Goal: Obtain resource: Obtain resource

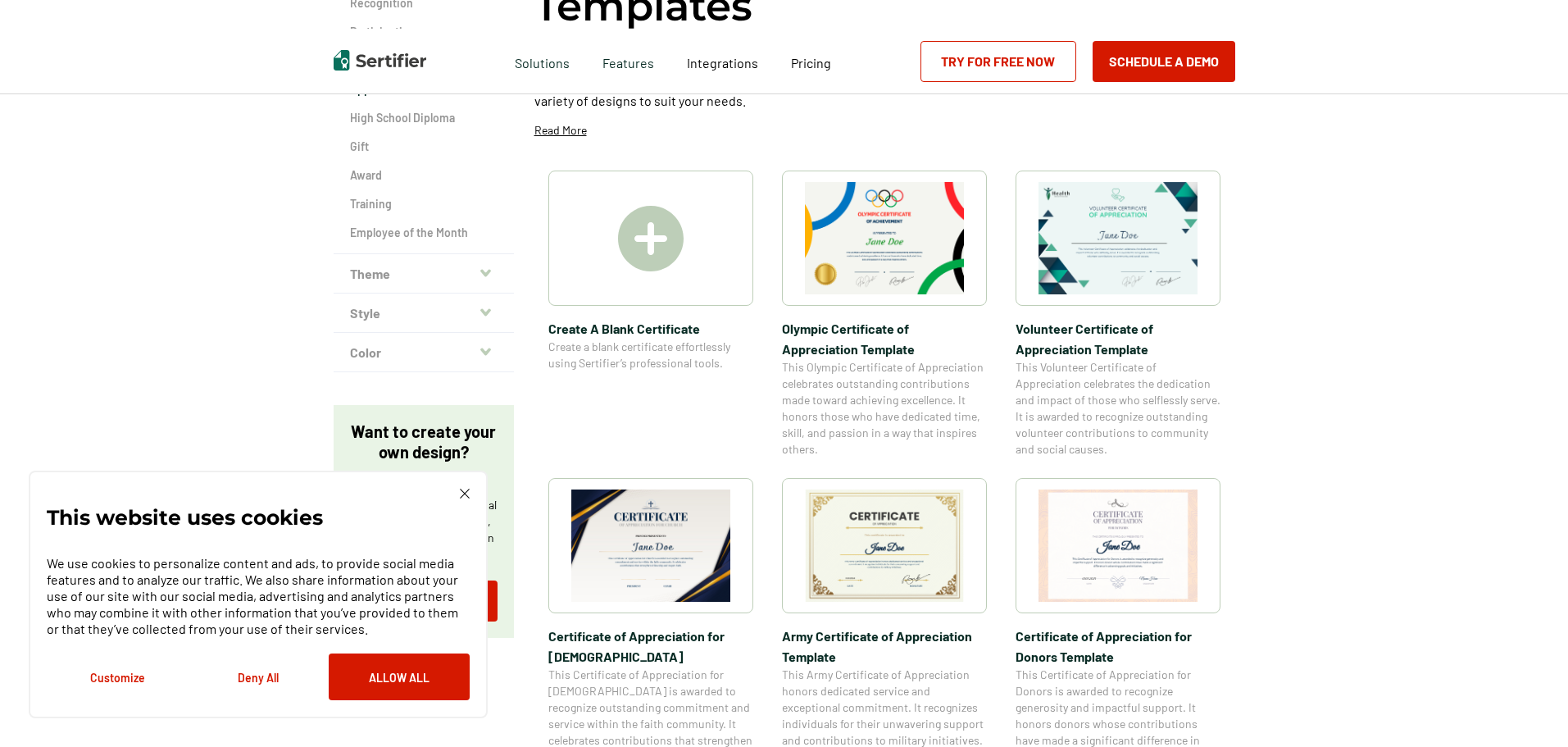
click at [1129, 240] on img at bounding box center [1118, 238] width 159 height 112
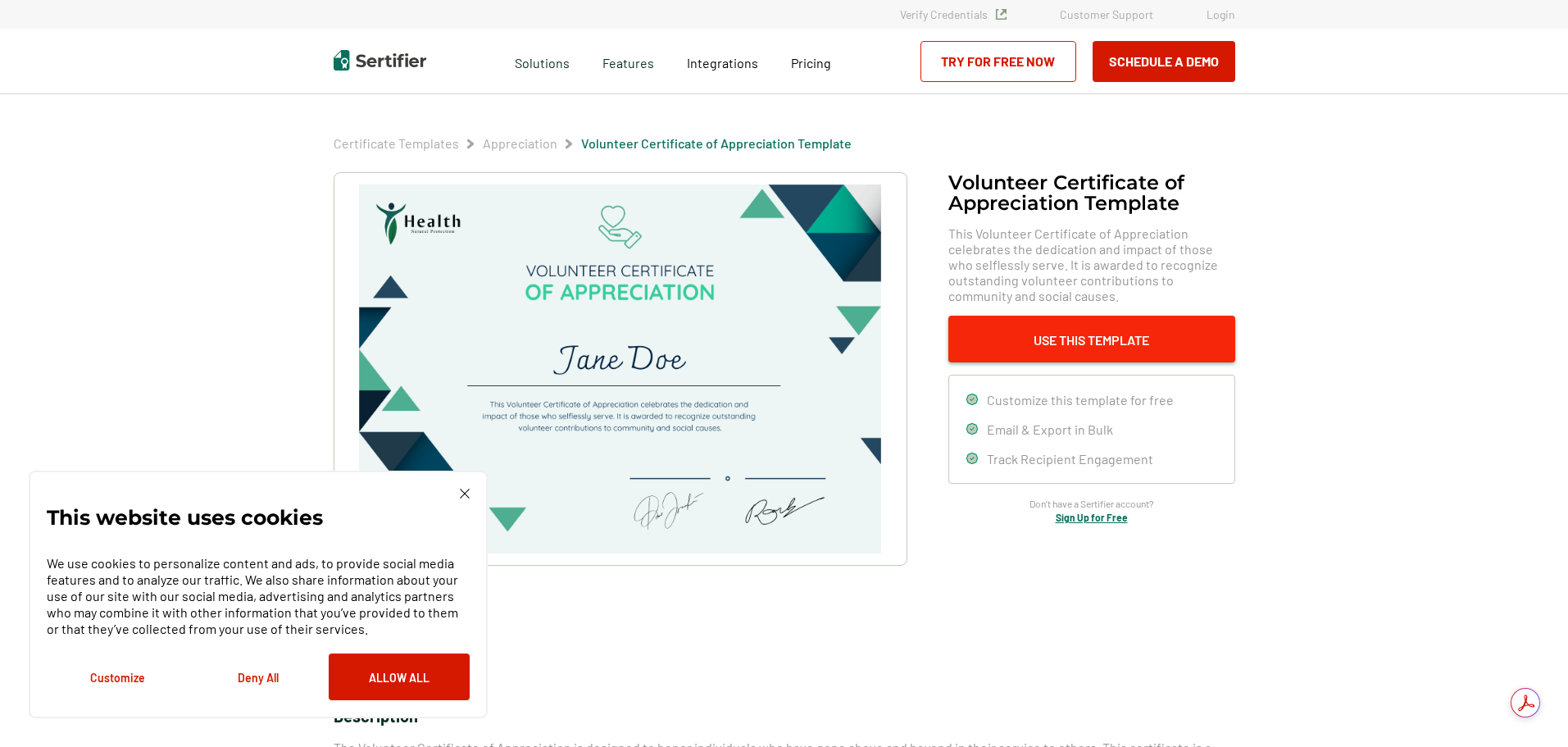
click at [1076, 337] on button "Use This Template" at bounding box center [1091, 339] width 287 height 47
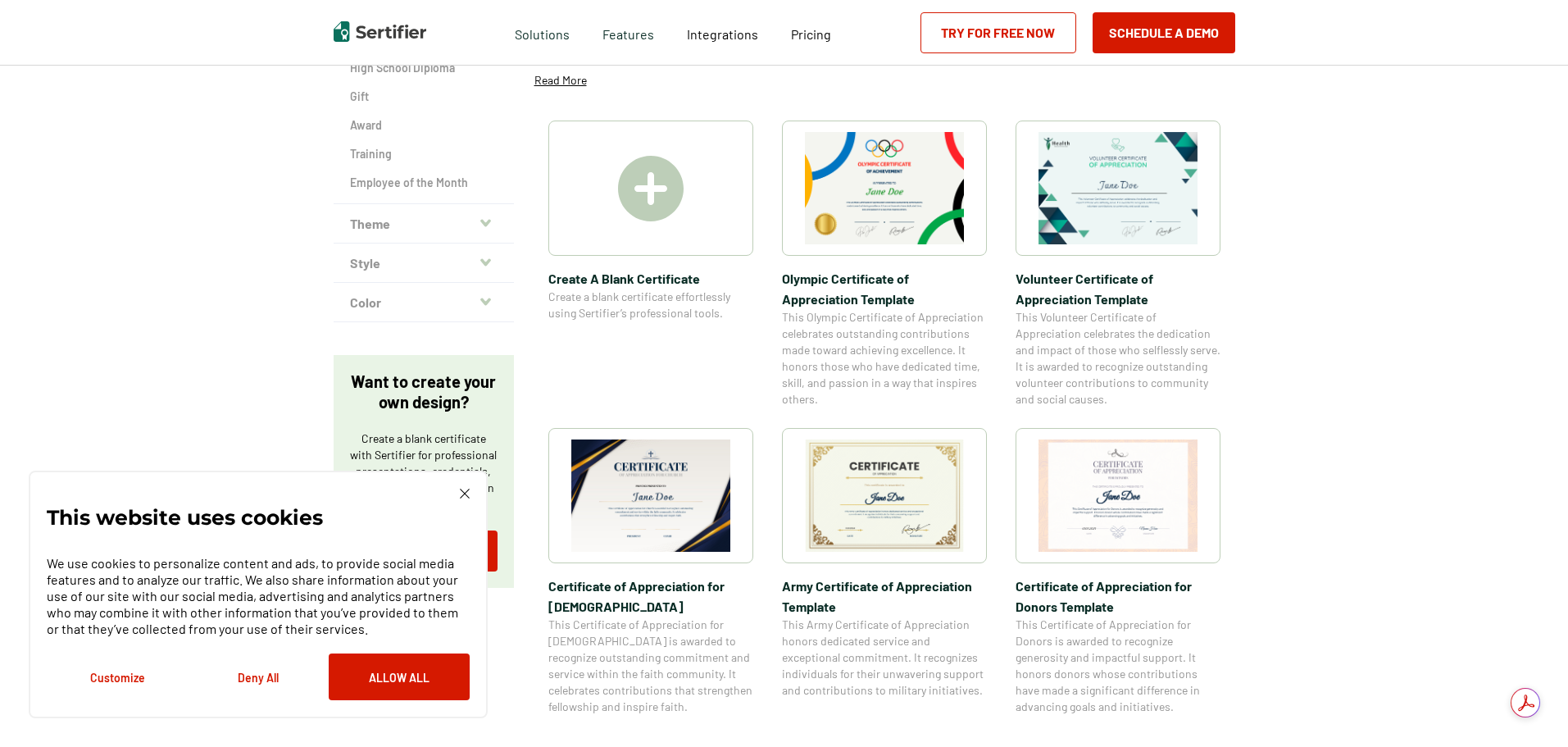
scroll to position [259, 0]
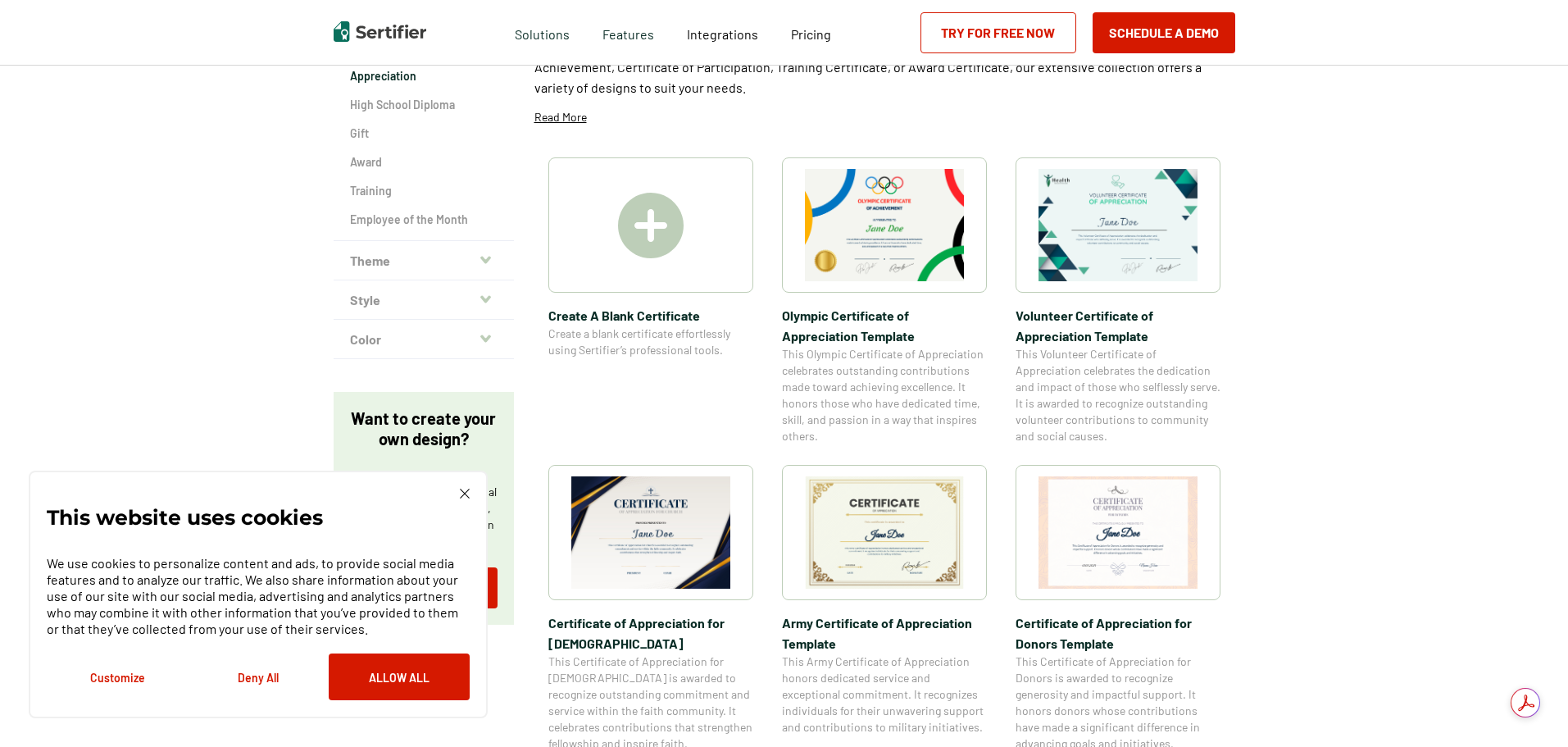
click at [1120, 264] on img at bounding box center [1118, 225] width 159 height 112
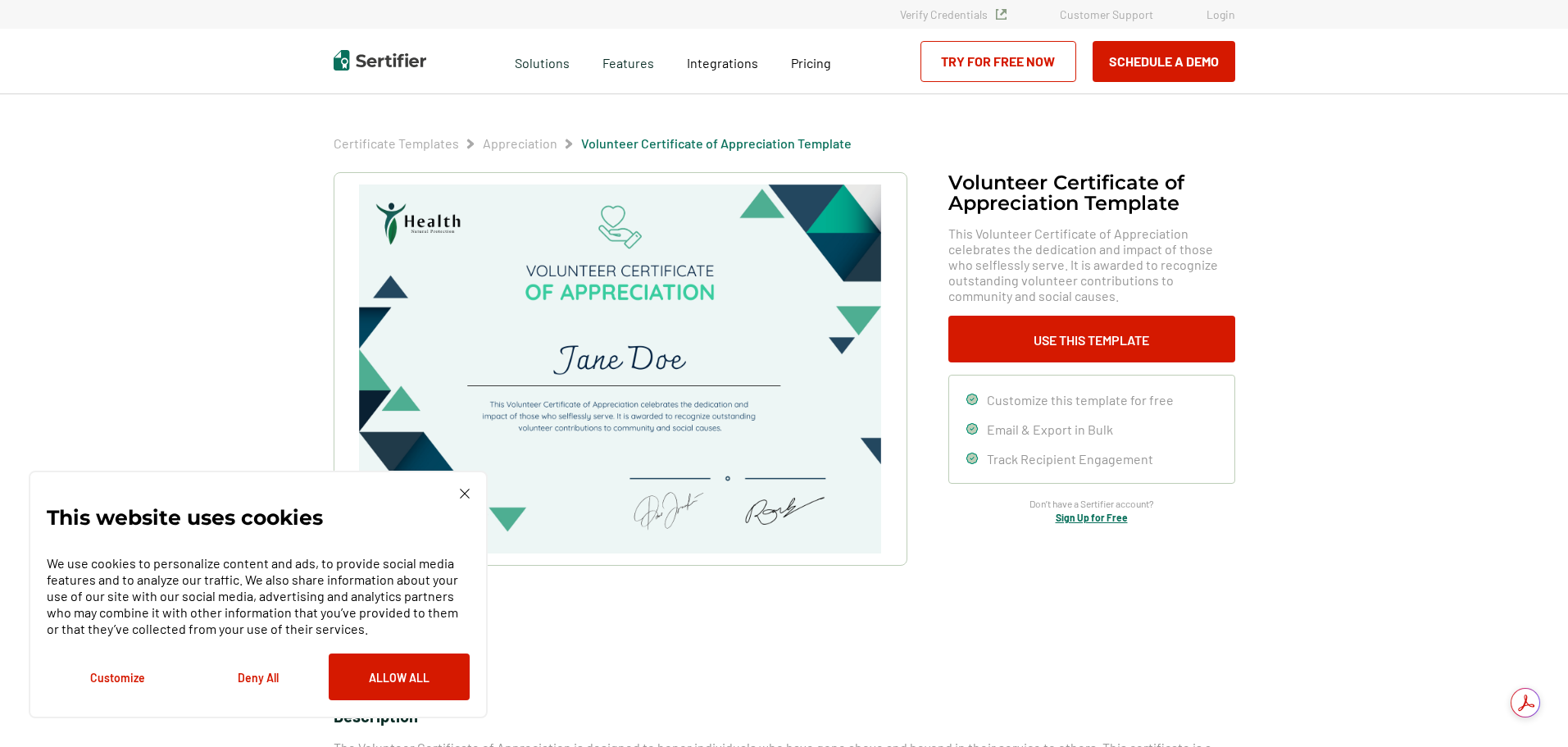
scroll to position [259, 0]
